Goal: Information Seeking & Learning: Learn about a topic

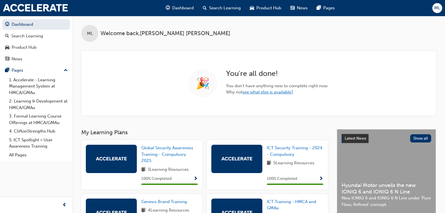
click at [266, 94] on link "see what else is available?" at bounding box center [268, 92] width 51 height 5
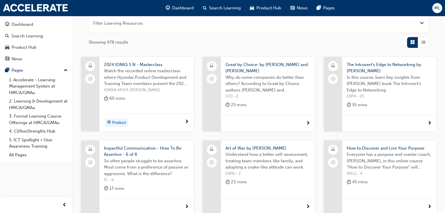
scroll to position [106, 0]
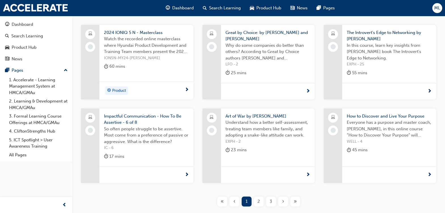
click at [258, 204] on span "2" at bounding box center [259, 201] width 3 height 7
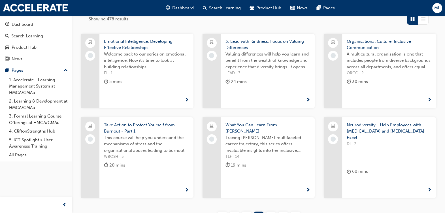
scroll to position [106, 0]
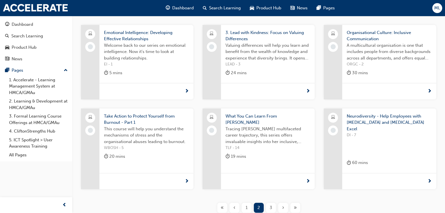
click at [273, 205] on div "3" at bounding box center [271, 208] width 10 height 10
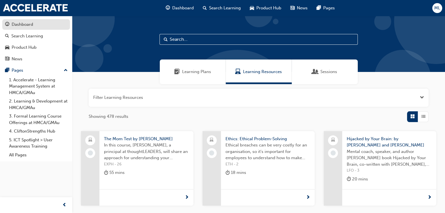
click at [27, 26] on div "Dashboard" at bounding box center [23, 24] width 22 height 7
